Goal: Check status: Check status

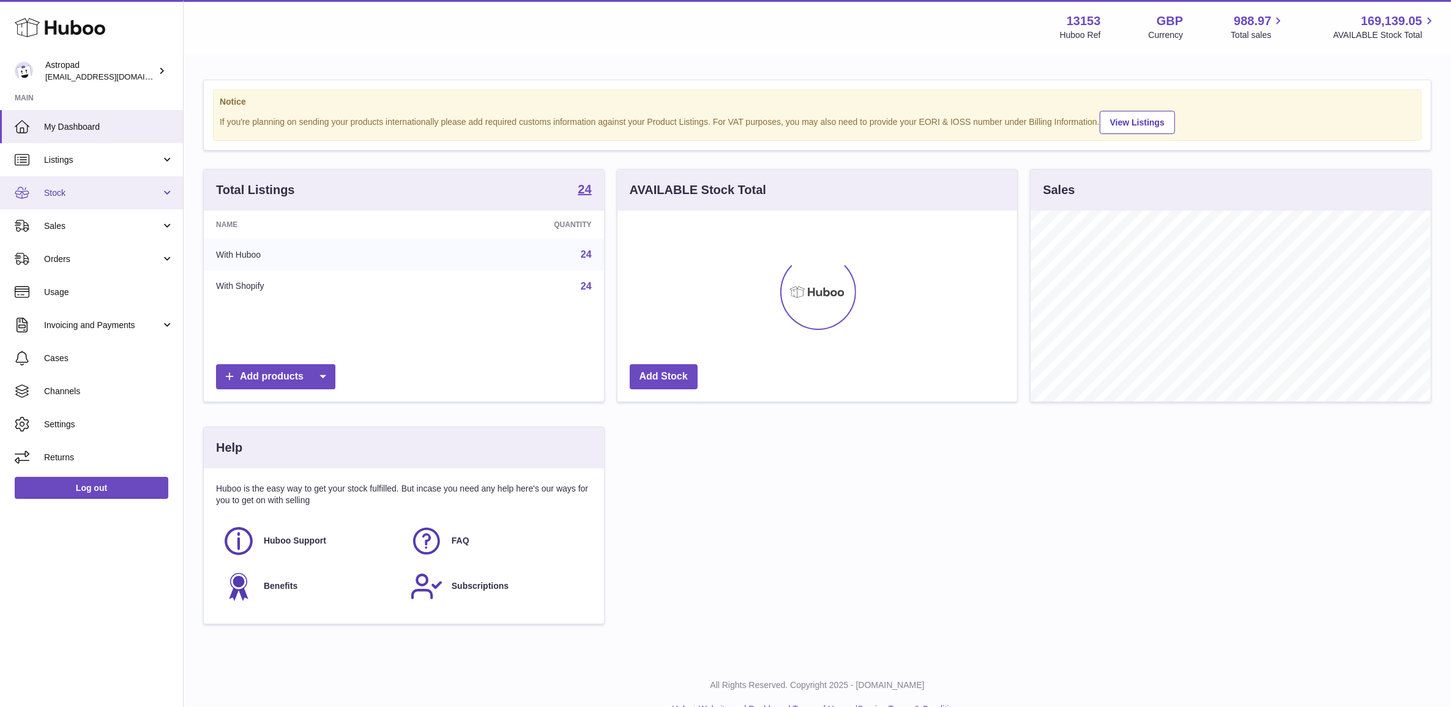
scroll to position [190, 403]
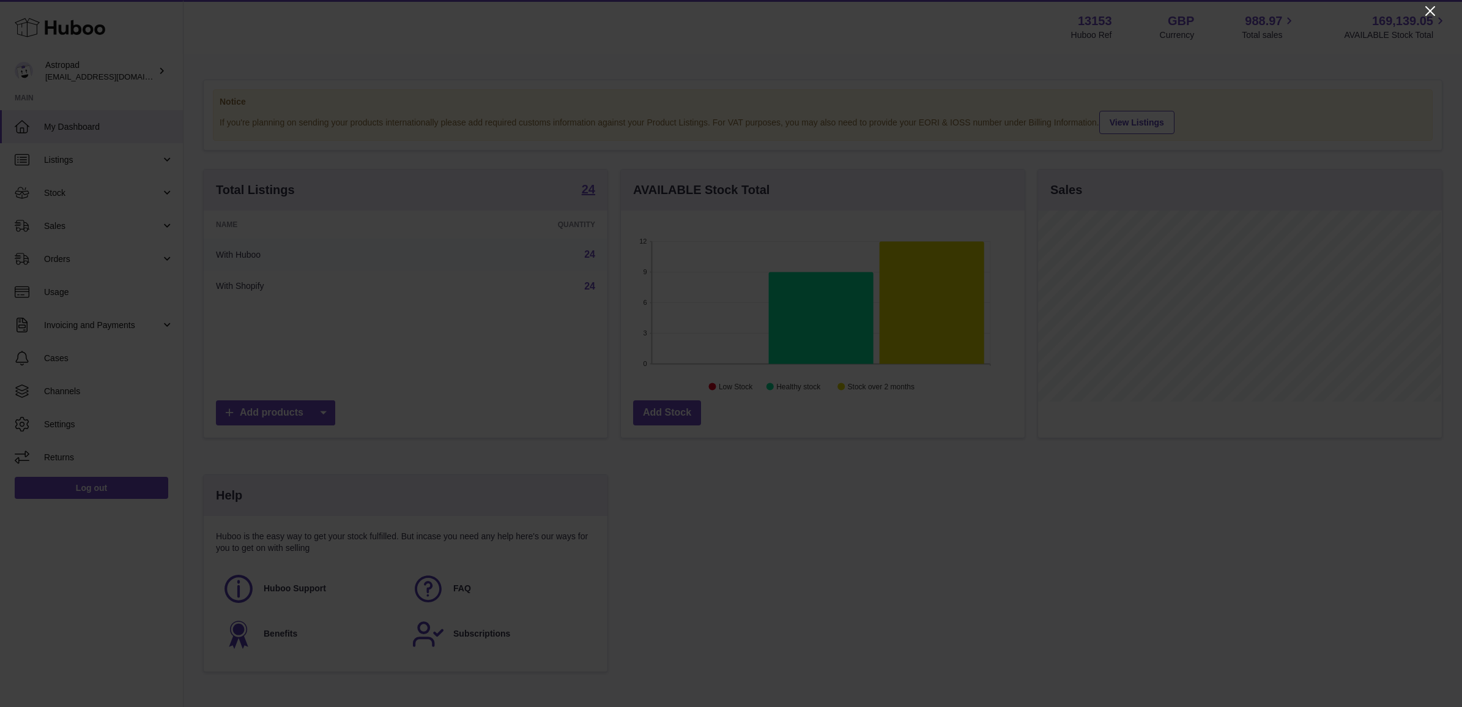
click at [1436, 8] on icon "Close" at bounding box center [1430, 11] width 15 height 15
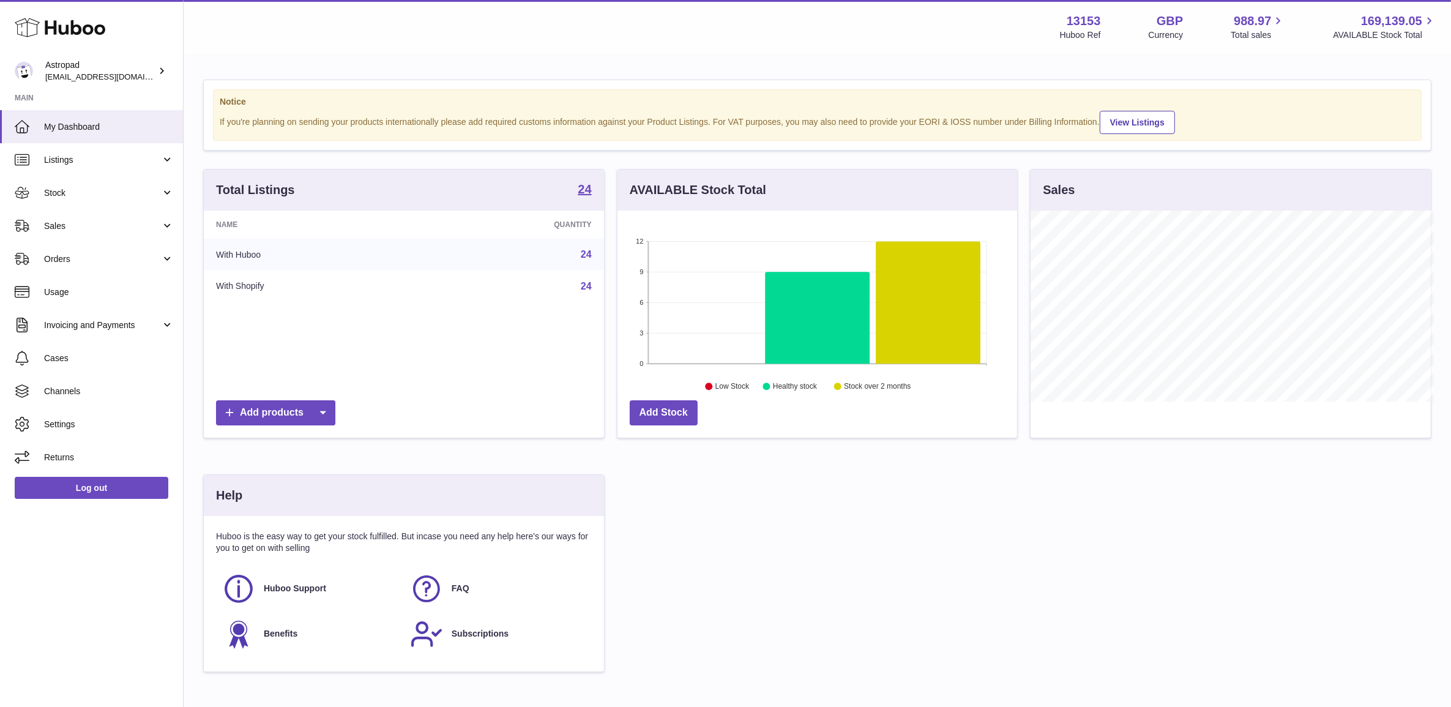
scroll to position [611651, 611442]
click at [62, 234] on link "Sales" at bounding box center [91, 225] width 183 height 33
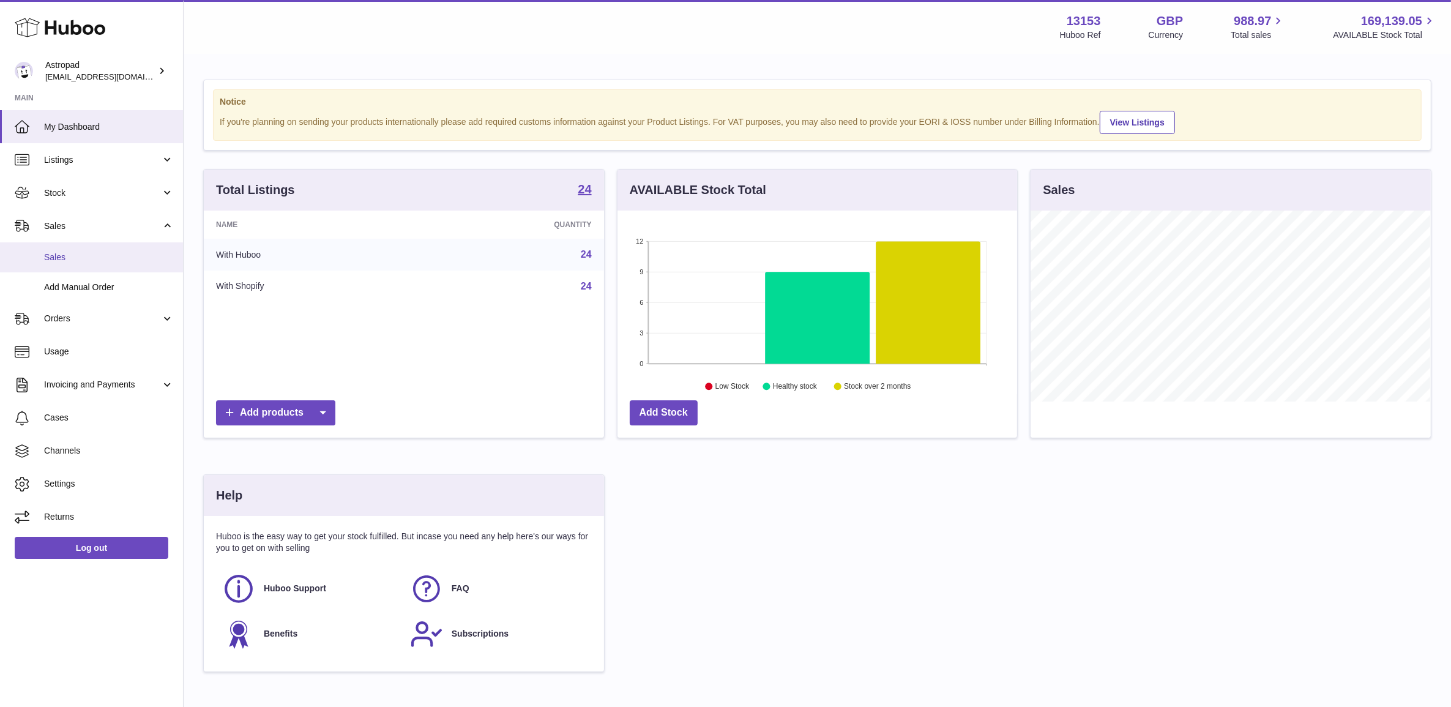
click at [64, 251] on span "Sales" at bounding box center [109, 257] width 130 height 12
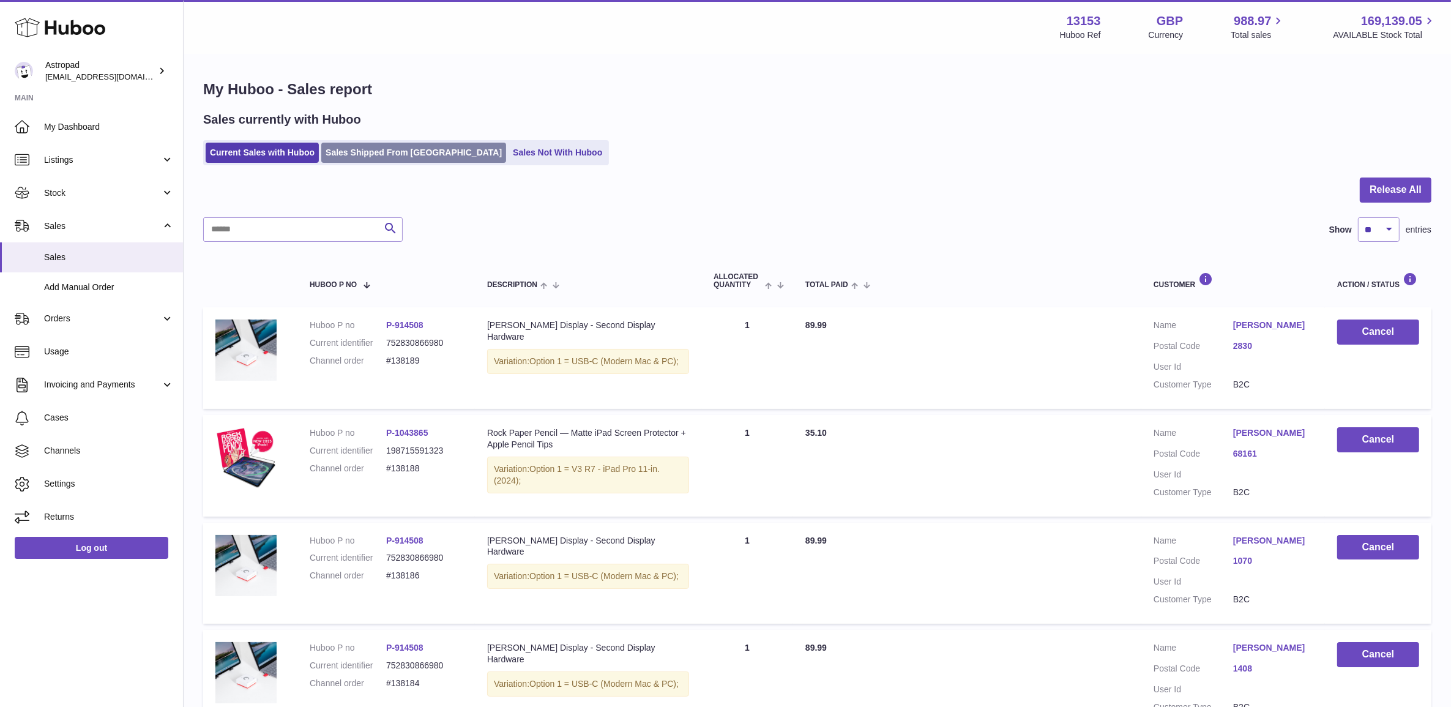
click at [367, 151] on link "Sales Shipped From Huboo" at bounding box center [413, 153] width 185 height 20
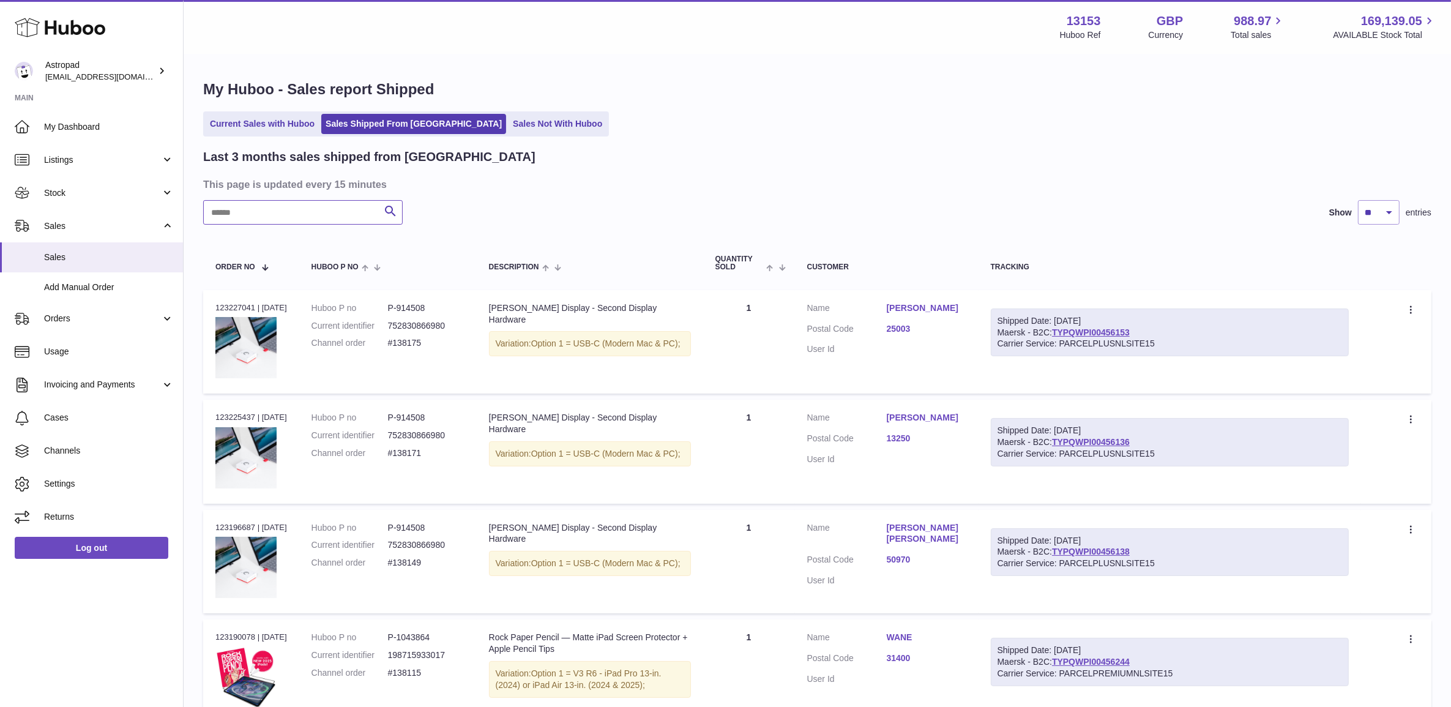
click at [331, 216] on input "text" at bounding box center [302, 212] width 199 height 24
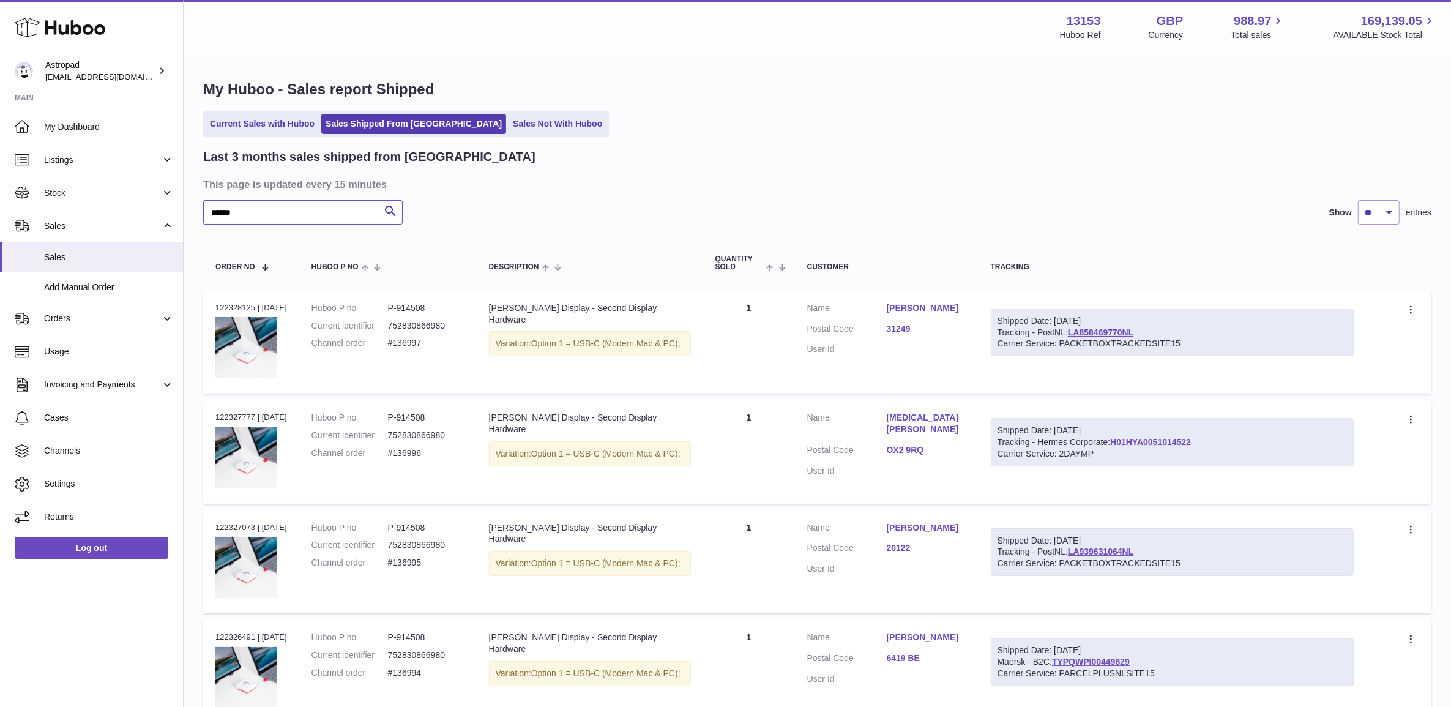
type input "******"
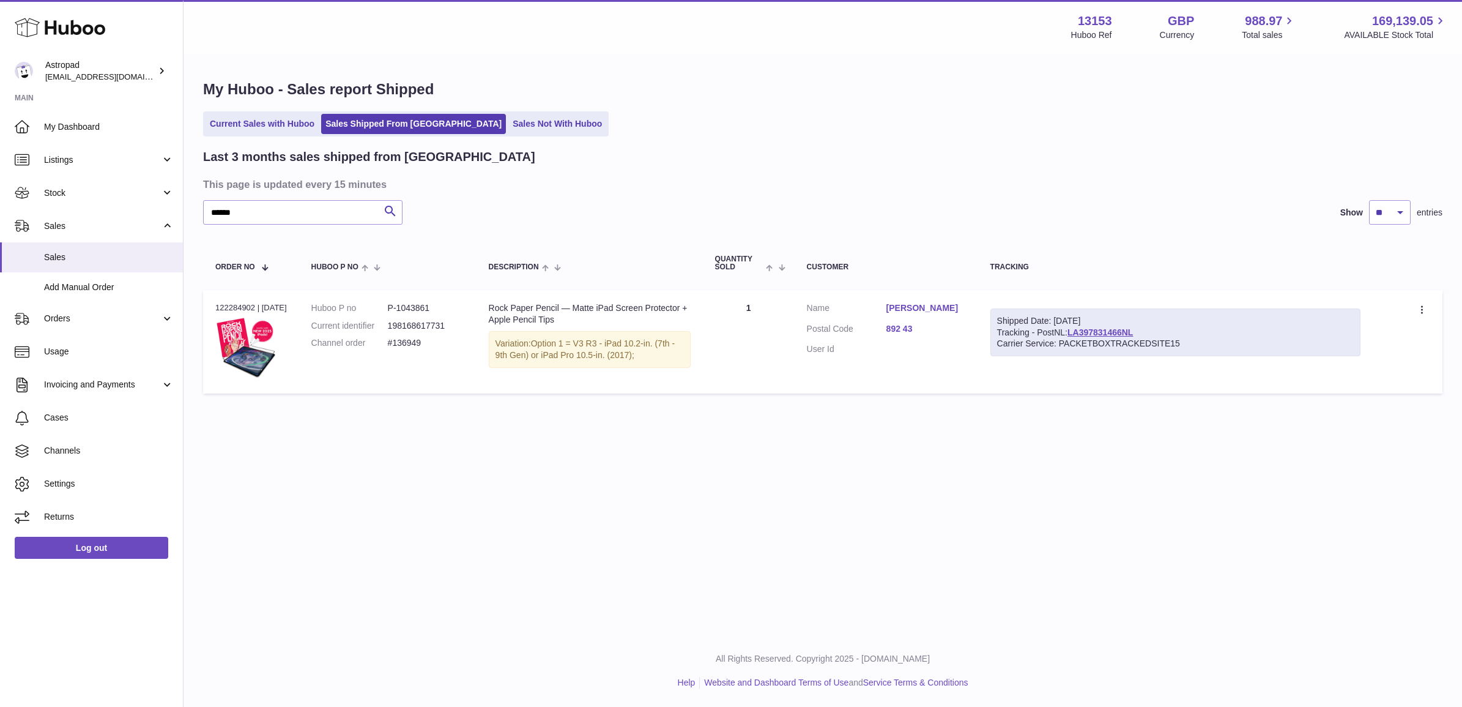
click at [426, 343] on dd "#136949" at bounding box center [426, 343] width 76 height 12
copy tr "#136949 Description"
click at [409, 346] on dd "#136949" at bounding box center [426, 343] width 76 height 12
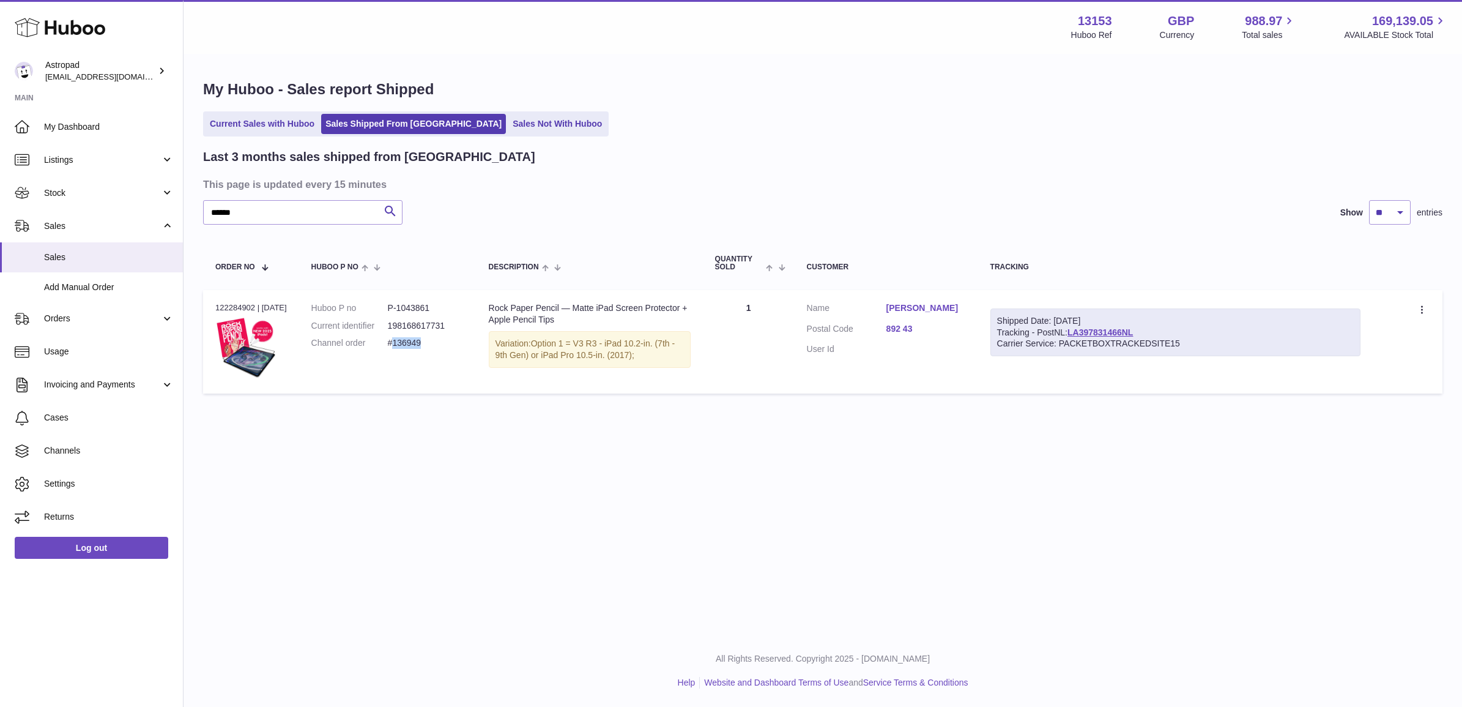
click at [409, 346] on dd "#136949" at bounding box center [426, 343] width 76 height 12
click at [234, 300] on td "Order no 122284902 | 4th Aug" at bounding box center [251, 341] width 96 height 103
copy div "122284902"
